Goal: Find contact information: Find contact information

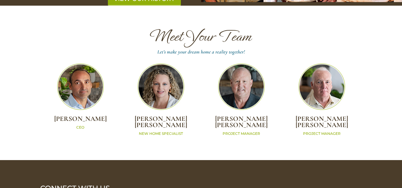
click at [64, 116] on h2 "[PERSON_NAME]" at bounding box center [80, 120] width 80 height 9
copy div "[PERSON_NAME]"
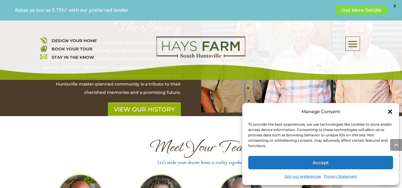
scroll to position [1556, 0]
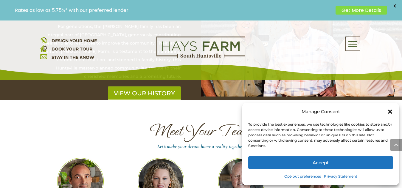
scroll to position [1645, 0]
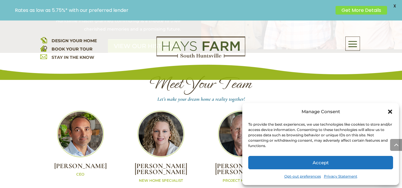
click at [150, 163] on h2 "[PERSON_NAME]" at bounding box center [161, 170] width 80 height 15
click at [154, 163] on h2 "[PERSON_NAME]" at bounding box center [161, 170] width 80 height 15
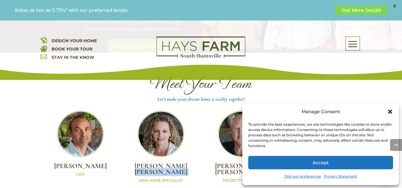
click at [154, 163] on h2 "[PERSON_NAME]" at bounding box center [161, 170] width 80 height 15
click at [151, 163] on h2 "[PERSON_NAME]" at bounding box center [161, 170] width 80 height 15
drag, startPoint x: 151, startPoint y: 98, endPoint x: 157, endPoint y: 95, distance: 6.8
click at [178, 163] on h2 "[PERSON_NAME]" at bounding box center [161, 170] width 80 height 15
click at [150, 163] on h2 "[PERSON_NAME]" at bounding box center [161, 170] width 80 height 15
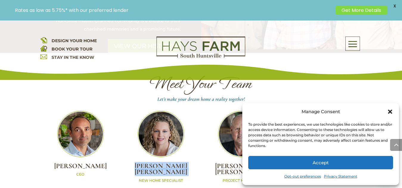
drag, startPoint x: 150, startPoint y: 94, endPoint x: 173, endPoint y: 104, distance: 25.2
click at [173, 163] on h2 "[PERSON_NAME]" at bounding box center [161, 170] width 80 height 15
copy div "[PERSON_NAME]"
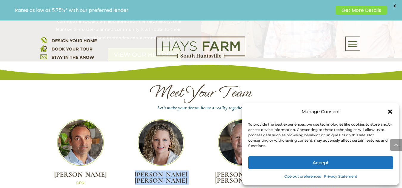
scroll to position [1586, 0]
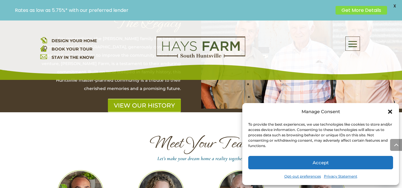
copy div "[PERSON_NAME]"
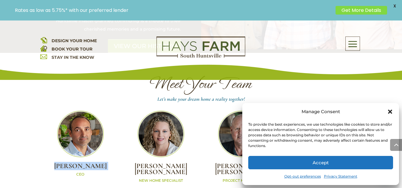
copy div "[PERSON_NAME]"
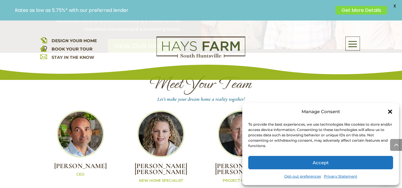
click at [150, 163] on h2 "[PERSON_NAME]" at bounding box center [161, 170] width 80 height 15
drag, startPoint x: 150, startPoint y: 94, endPoint x: 217, endPoint y: 138, distance: 80.4
click at [169, 163] on h2 "[PERSON_NAME]" at bounding box center [161, 170] width 80 height 15
copy h2 "[PERSON_NAME]"
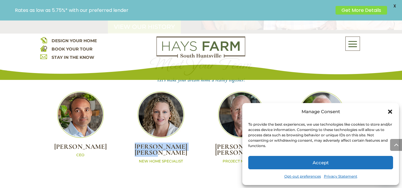
scroll to position [1675, 0]
